Goal: Transaction & Acquisition: Purchase product/service

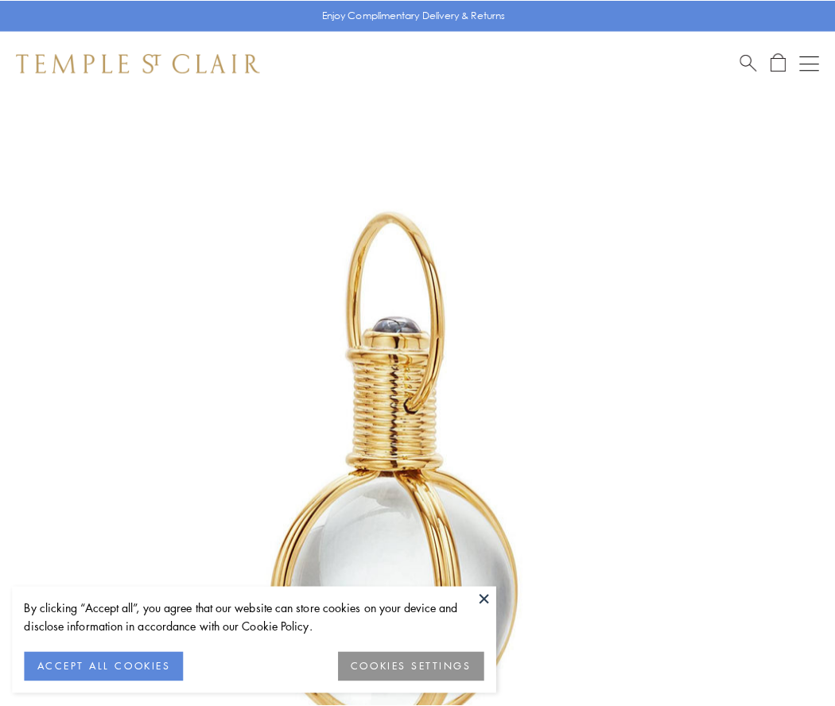
scroll to position [415, 0]
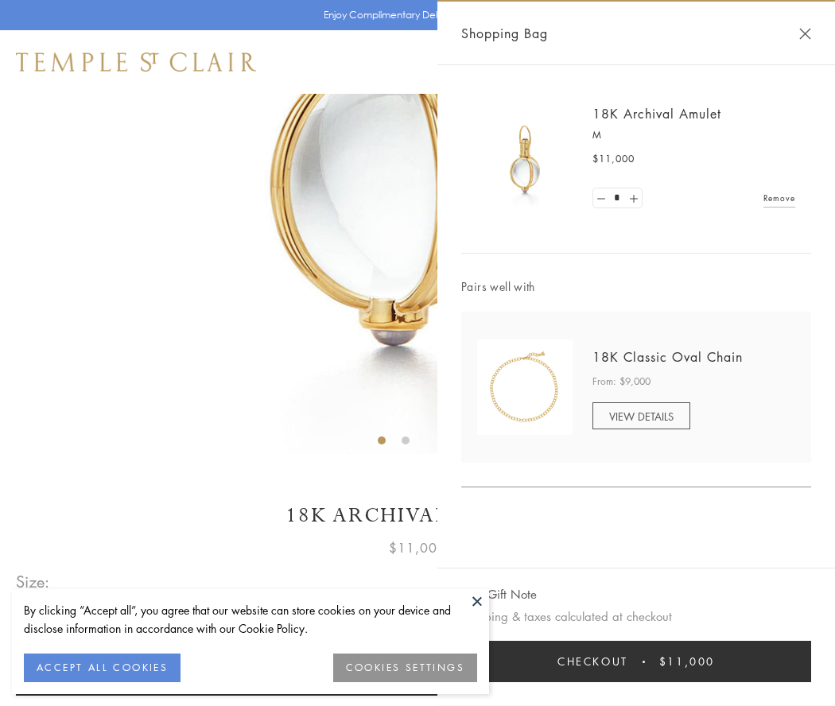
click at [636, 662] on button "Checkout $11,000" at bounding box center [636, 661] width 350 height 41
